Goal: Transaction & Acquisition: Download file/media

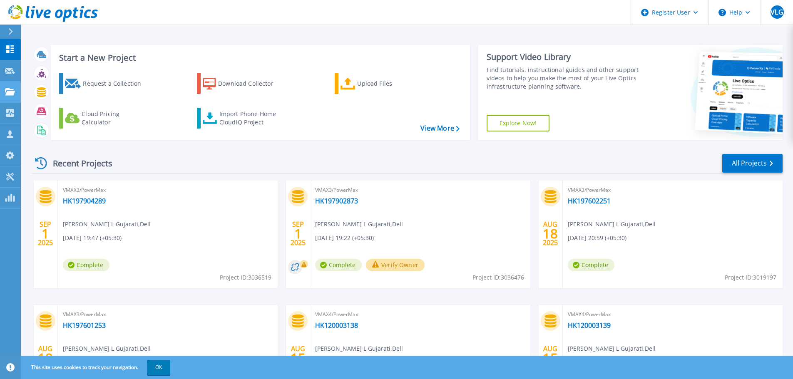
click at [7, 92] on icon at bounding box center [10, 91] width 10 height 7
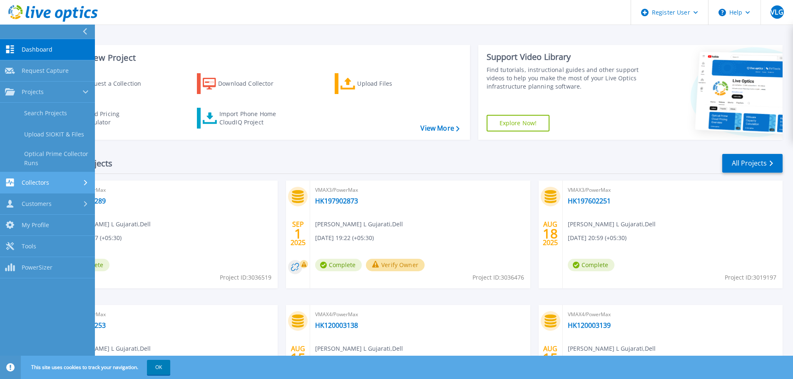
click at [47, 175] on link "Collectors Collectors" at bounding box center [47, 182] width 95 height 21
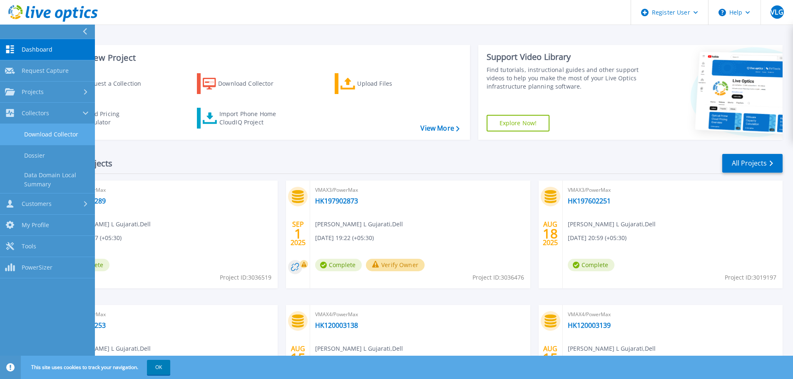
click at [69, 139] on link "Download Collector" at bounding box center [47, 134] width 95 height 21
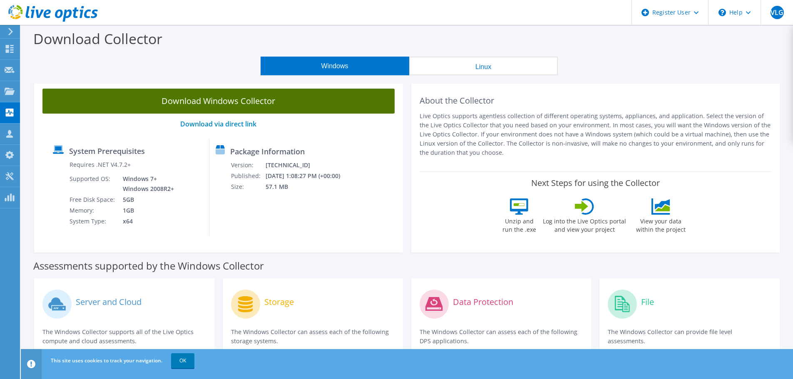
click at [249, 108] on link "Download Windows Collector" at bounding box center [218, 101] width 352 height 25
